Goal: Task Accomplishment & Management: Manage account settings

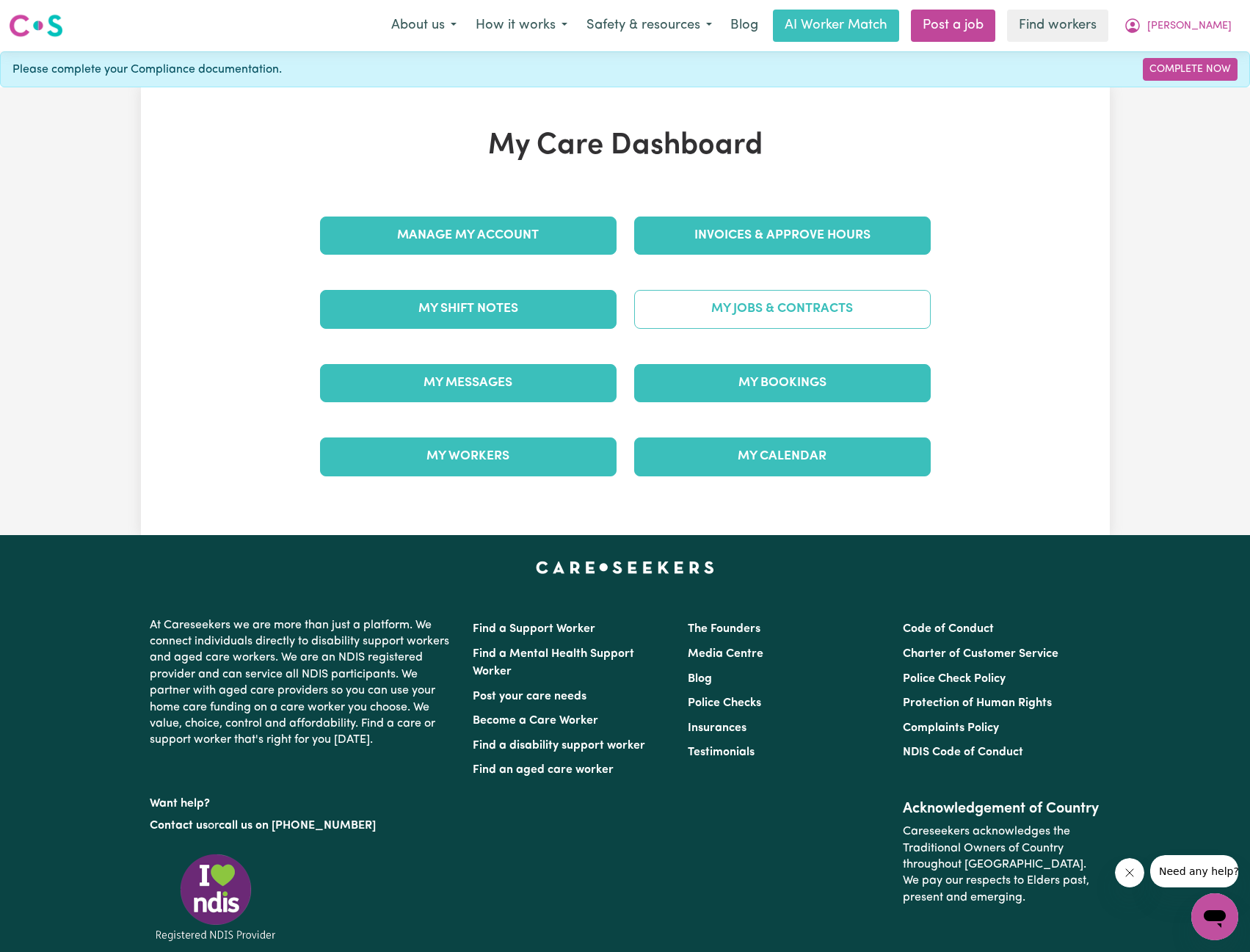
click at [709, 318] on link "My Jobs & Contracts" at bounding box center [782, 309] width 296 height 38
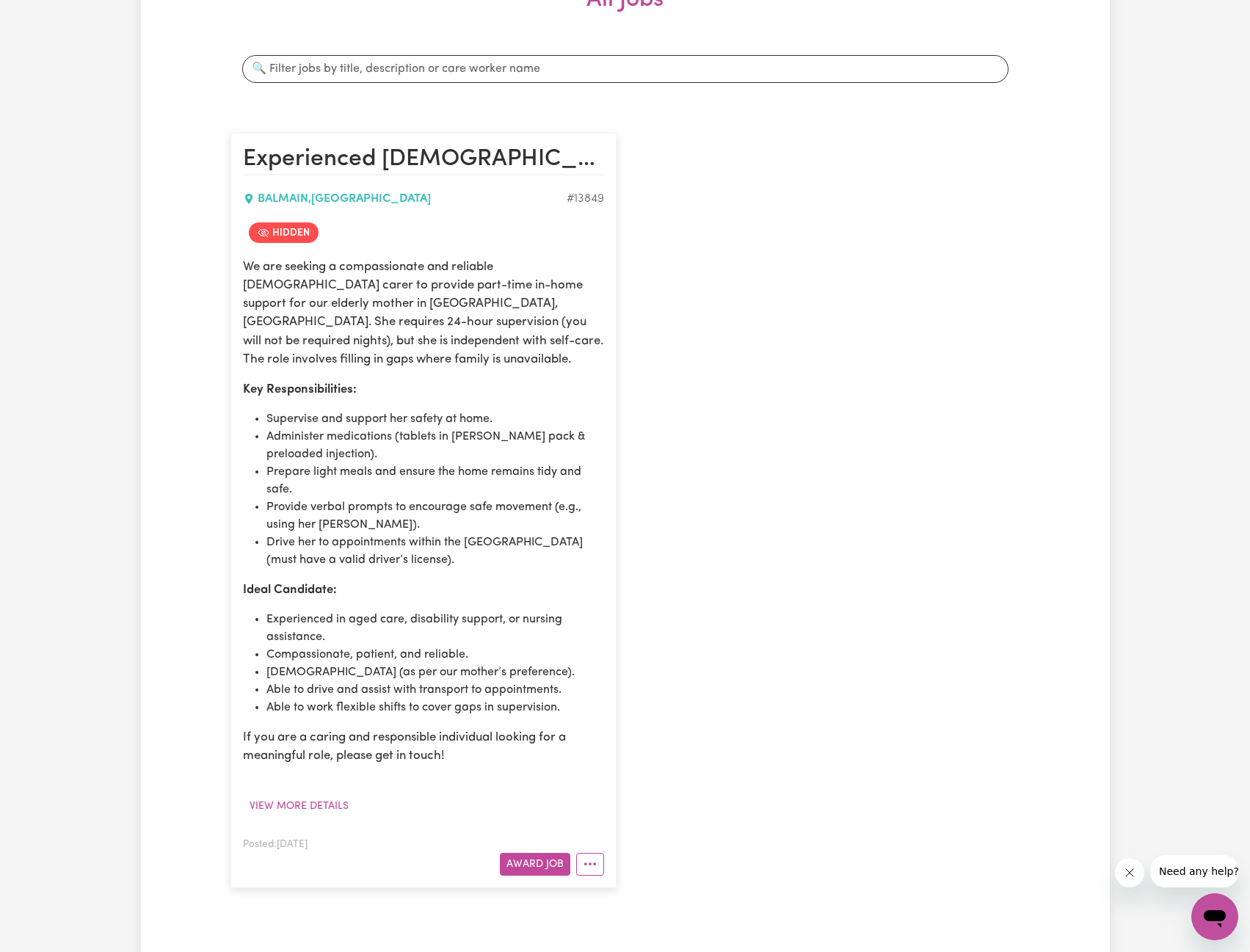
scroll to position [220, 0]
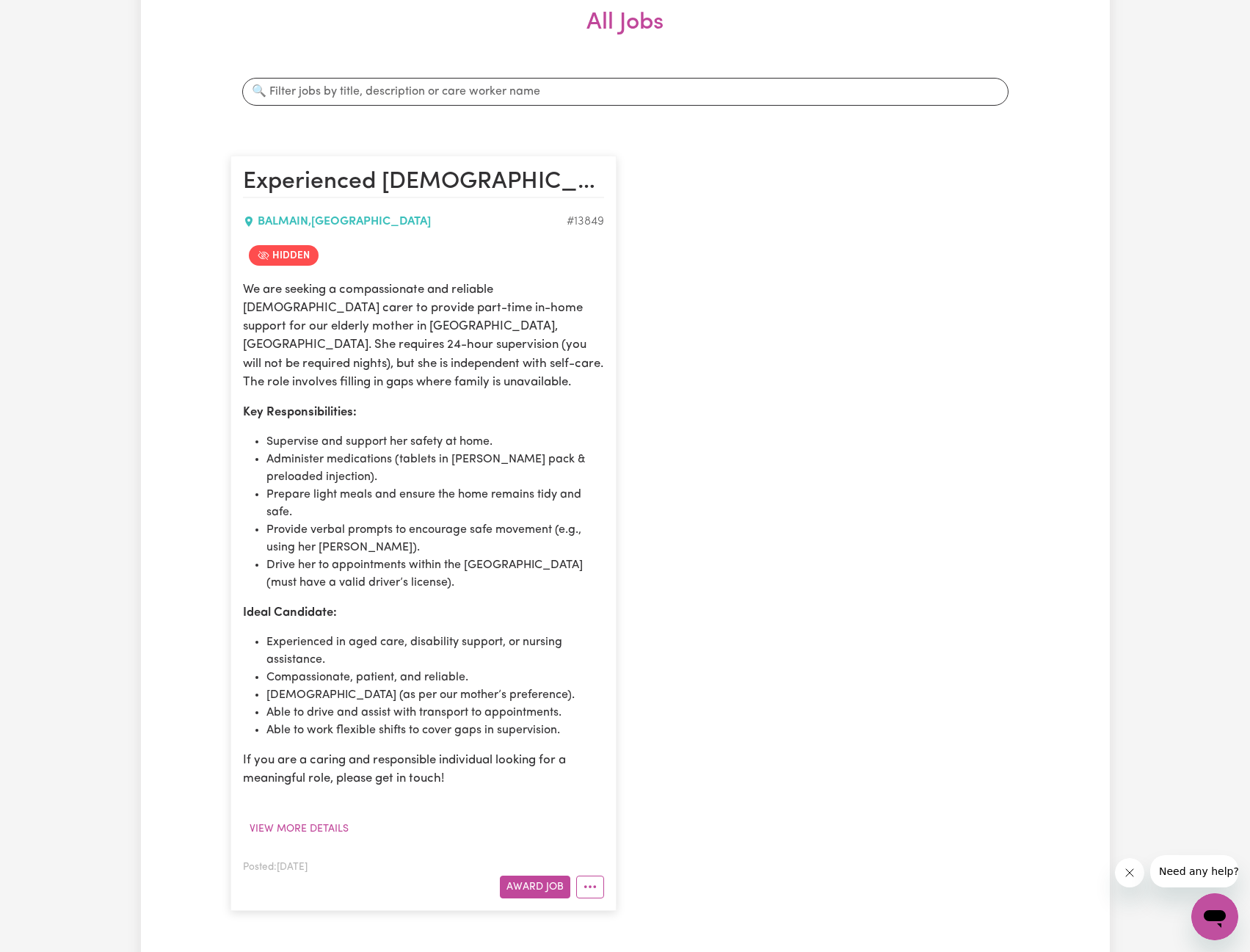
click at [944, 211] on div "Experienced [DEMOGRAPHIC_DATA] Carer Needed for Elderly Woman in [GEOGRAPHIC_DA…" at bounding box center [625, 533] width 807 height 784
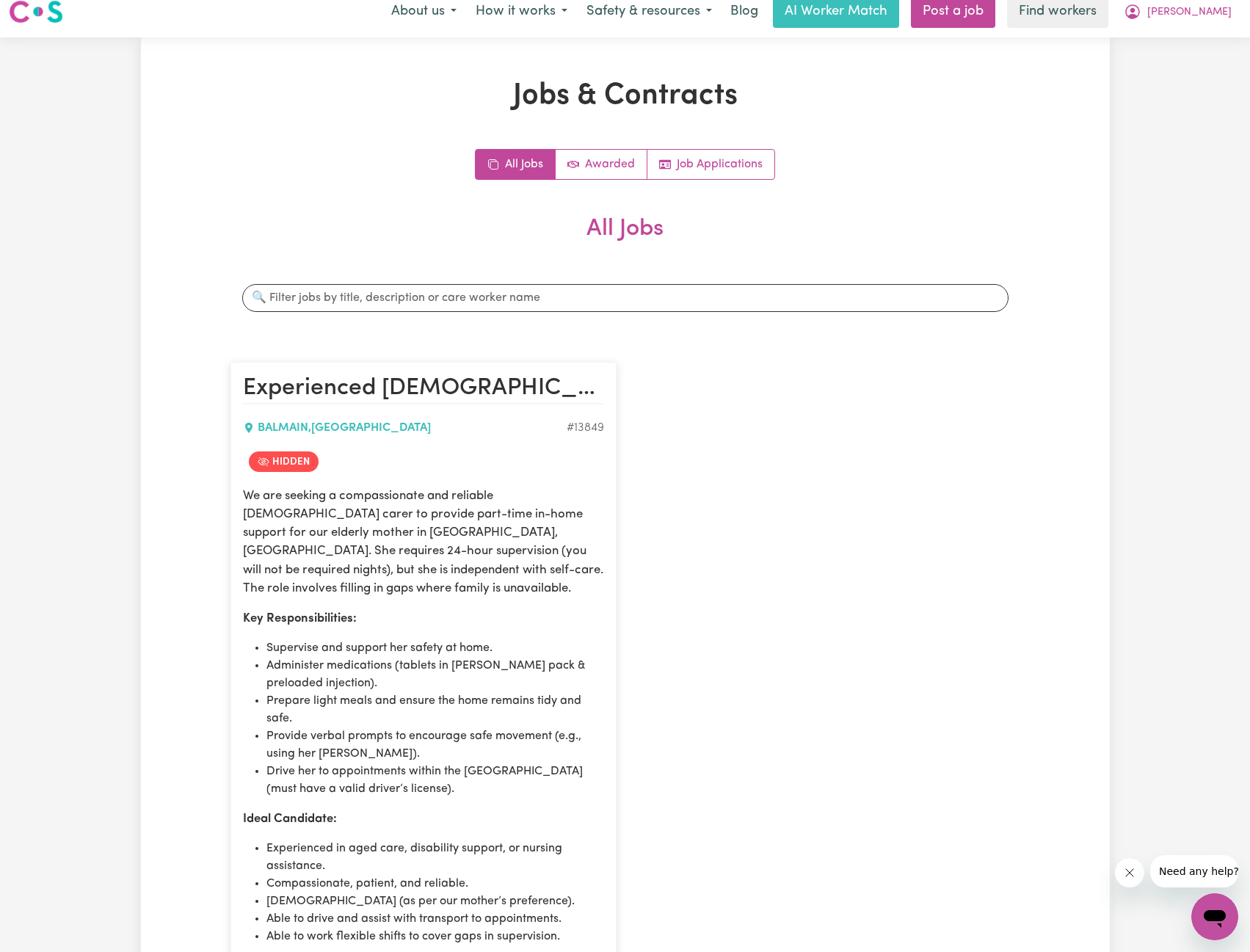
scroll to position [0, 0]
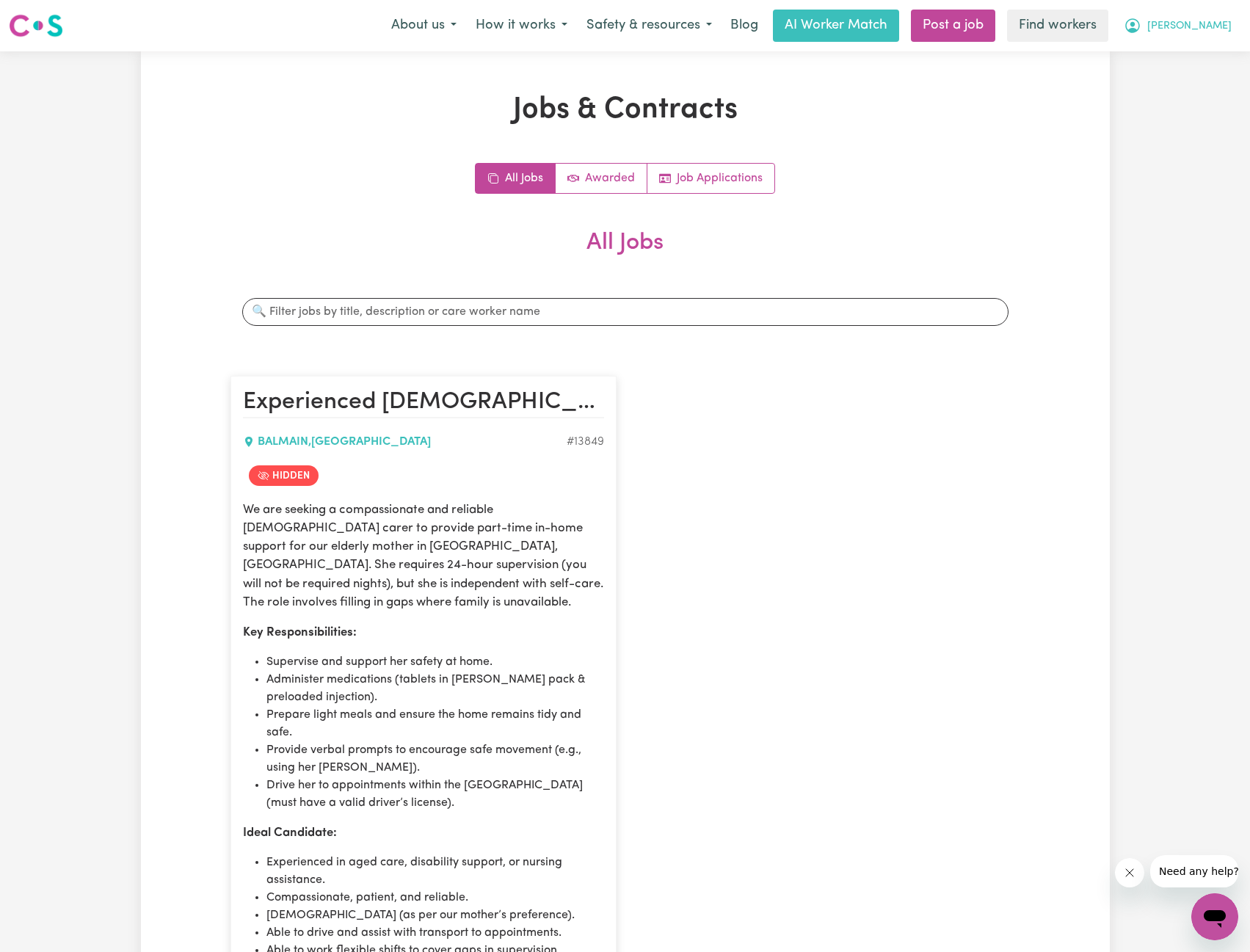
click at [1211, 28] on span "[PERSON_NAME]" at bounding box center [1189, 27] width 84 height 16
click at [1190, 49] on link "My Dashboard" at bounding box center [1182, 58] width 116 height 28
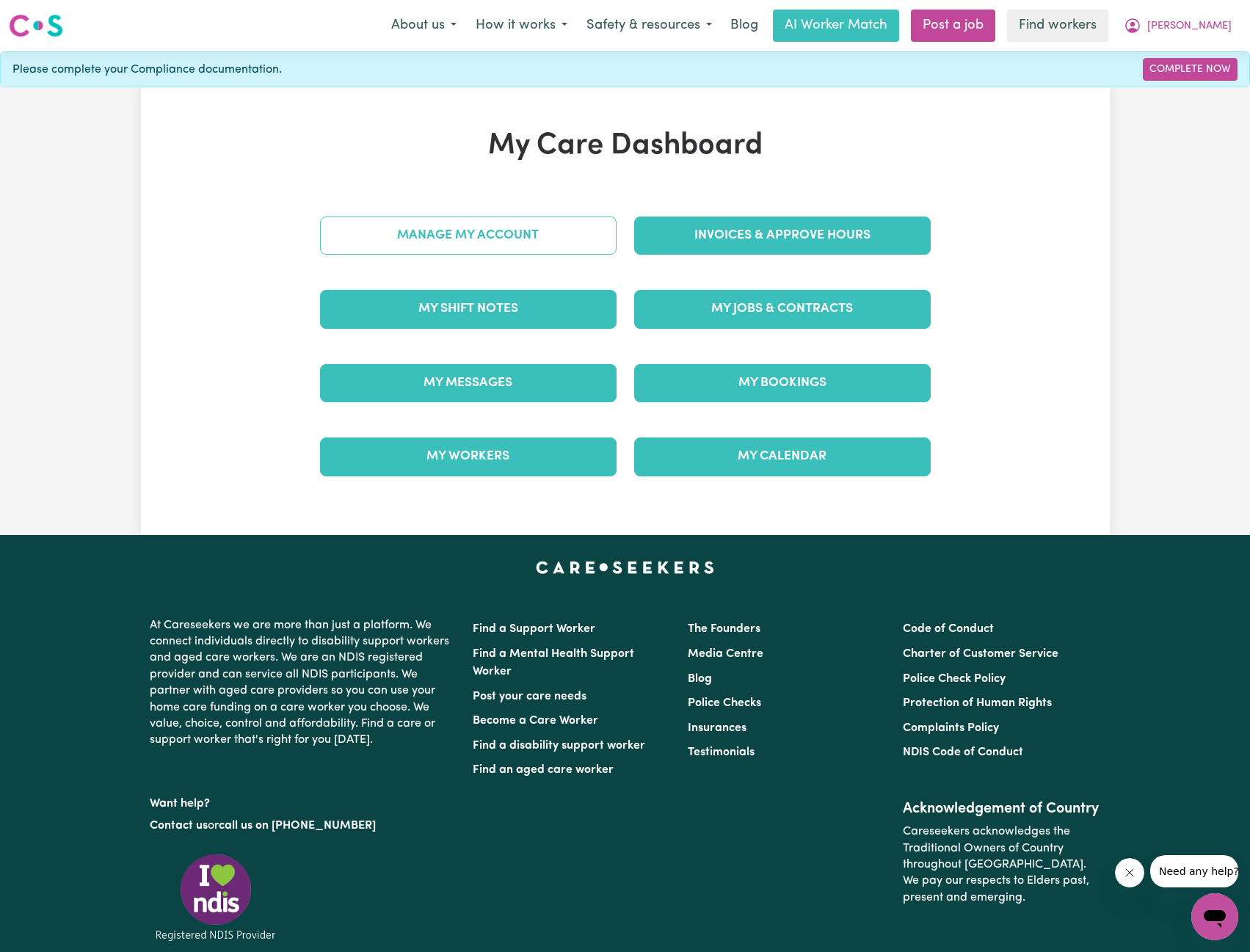
click at [510, 227] on link "Manage My Account" at bounding box center [468, 235] width 296 height 38
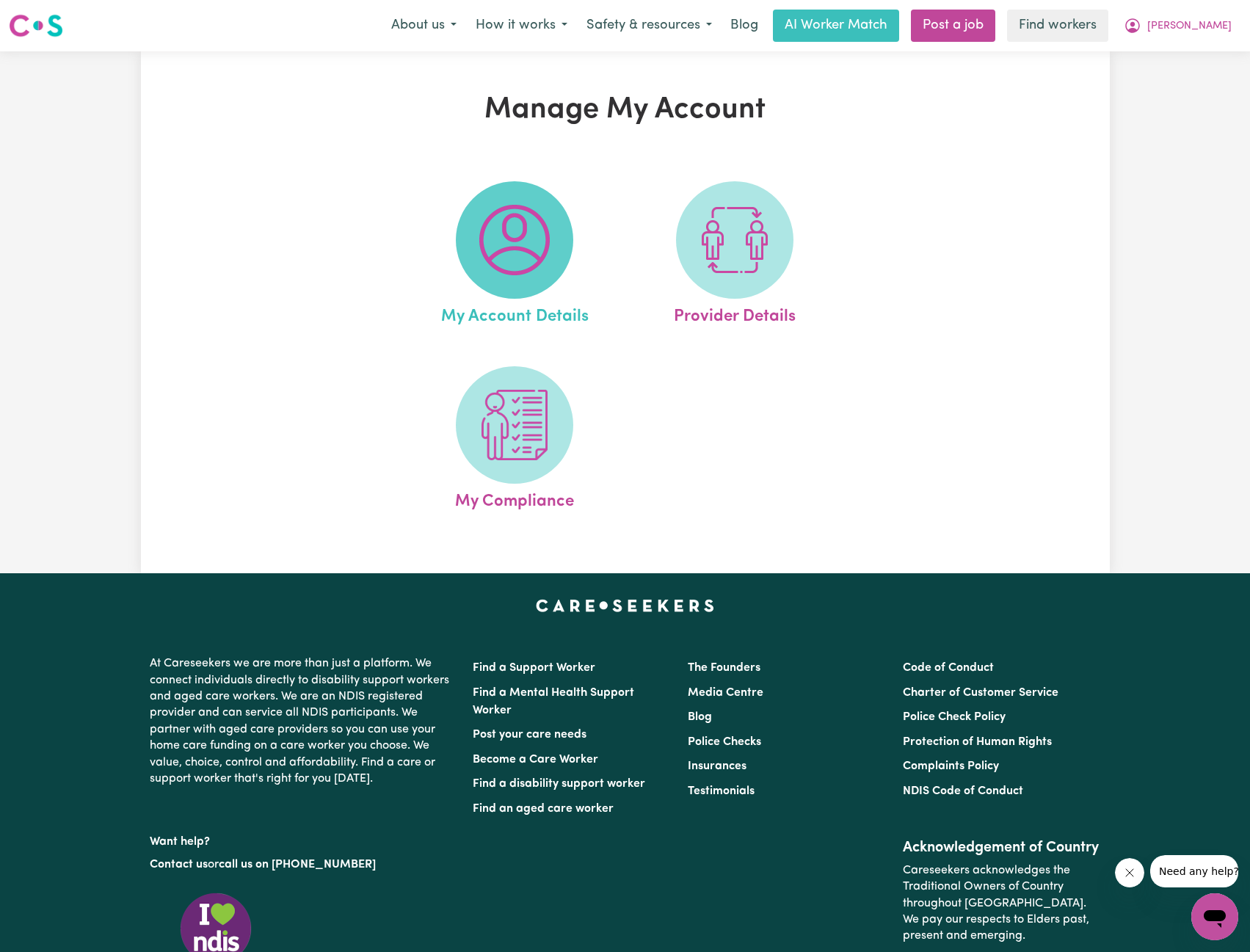
click at [507, 280] on span at bounding box center [514, 240] width 118 height 118
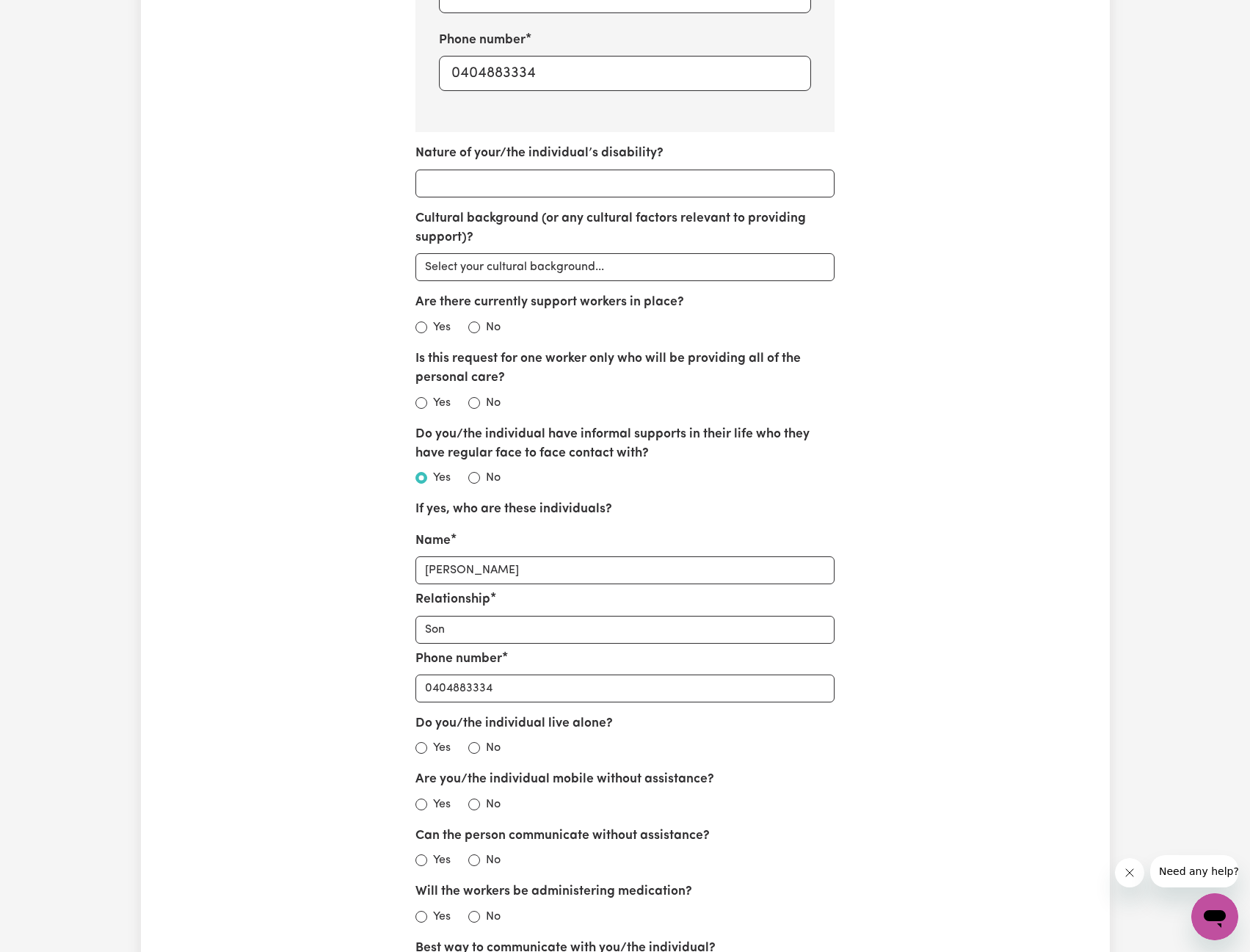
scroll to position [734, 0]
